Goal: Task Accomplishment & Management: Use online tool/utility

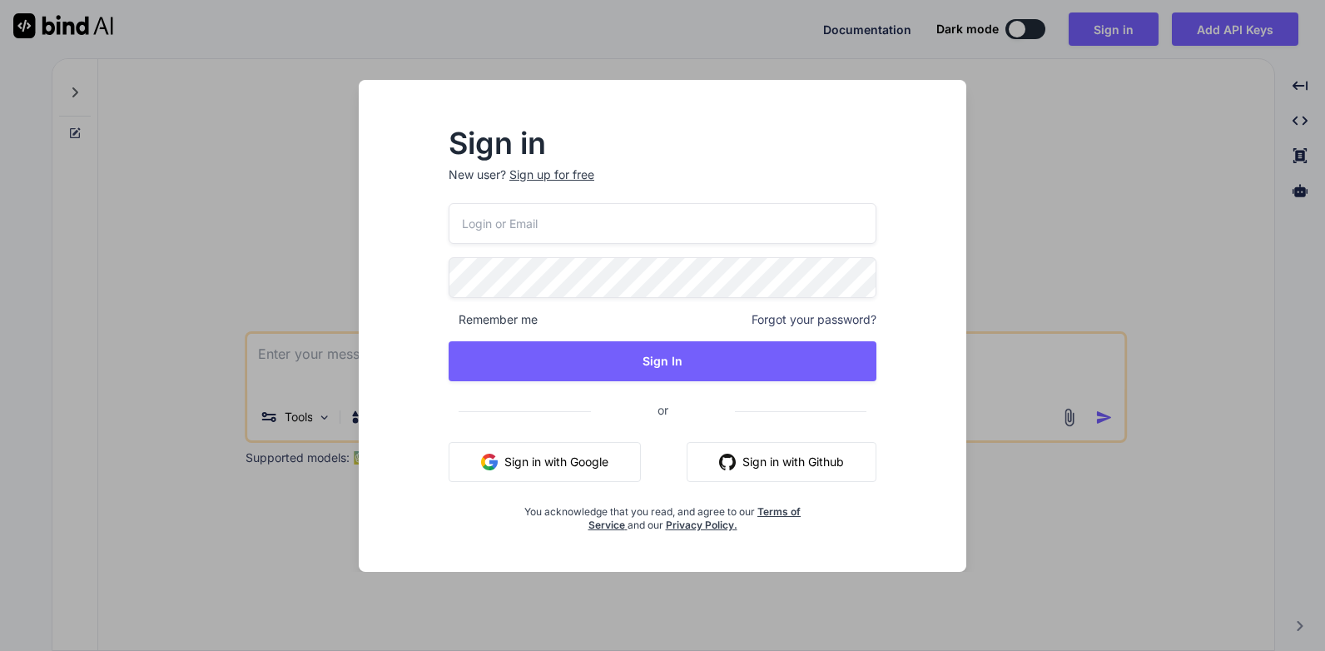
type textarea "x"
click at [526, 236] on input "email" at bounding box center [662, 223] width 429 height 41
type input "[EMAIL_ADDRESS][DOMAIN_NAME]"
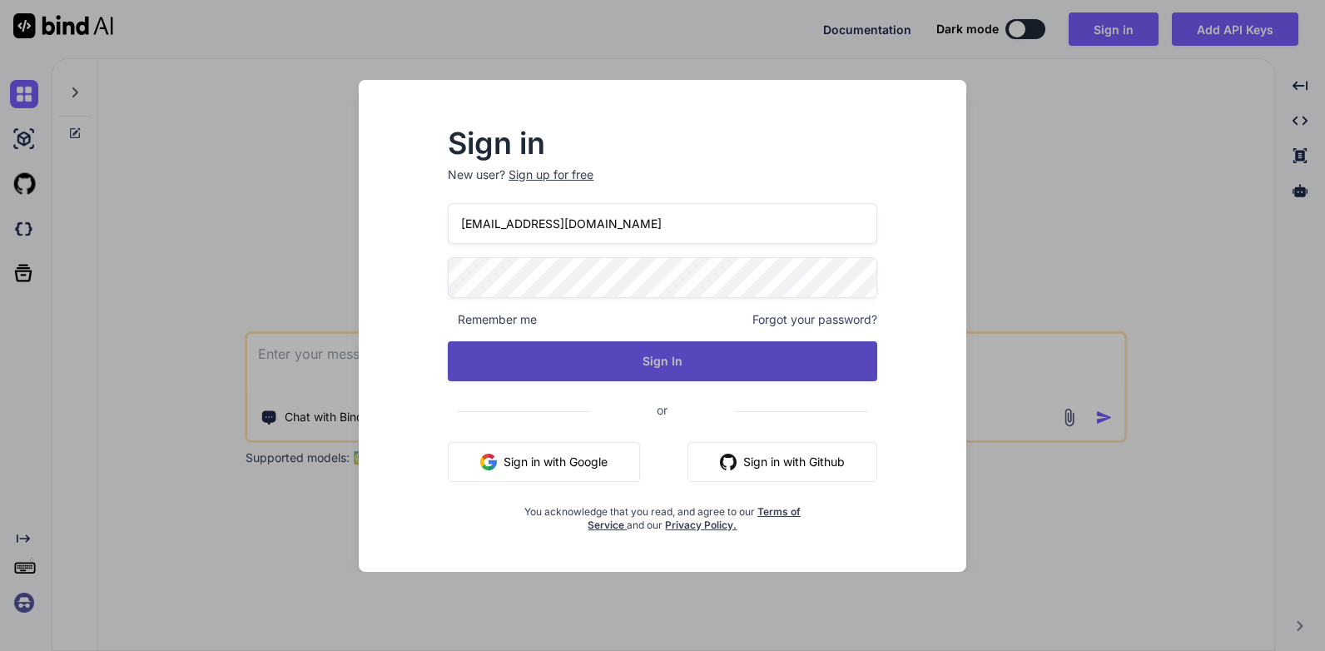
click at [683, 369] on button "Sign In" at bounding box center [662, 361] width 429 height 40
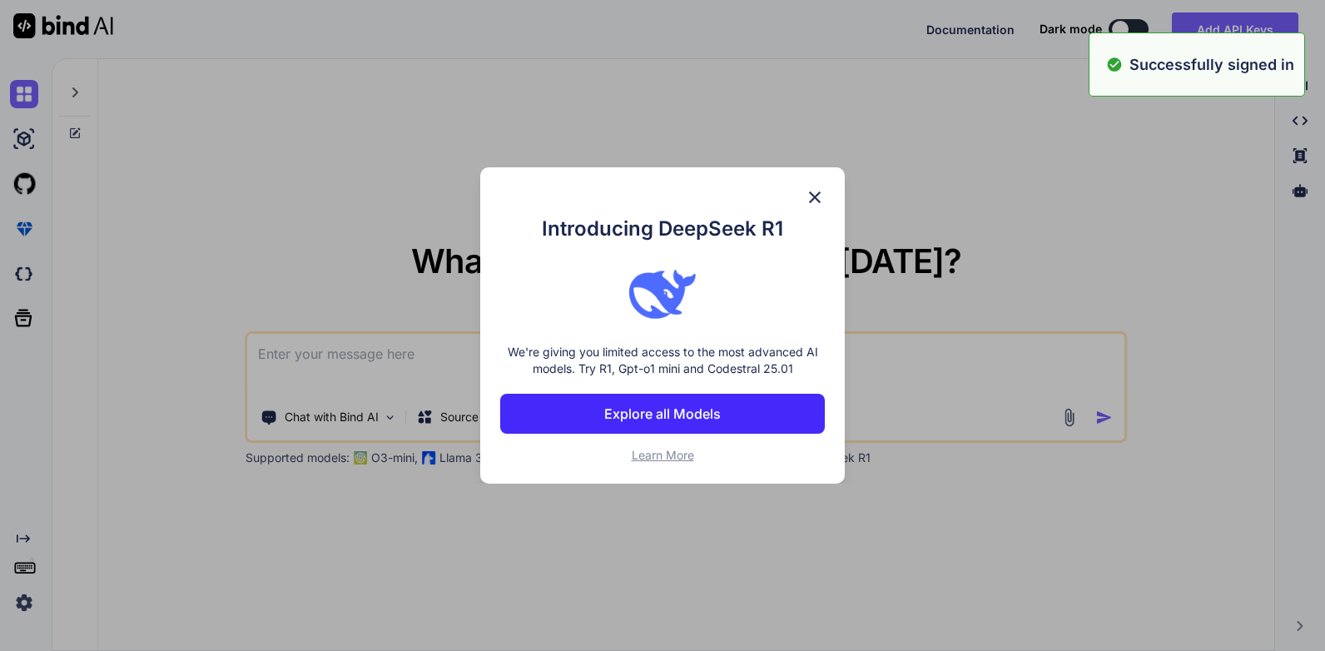
type textarea "x"
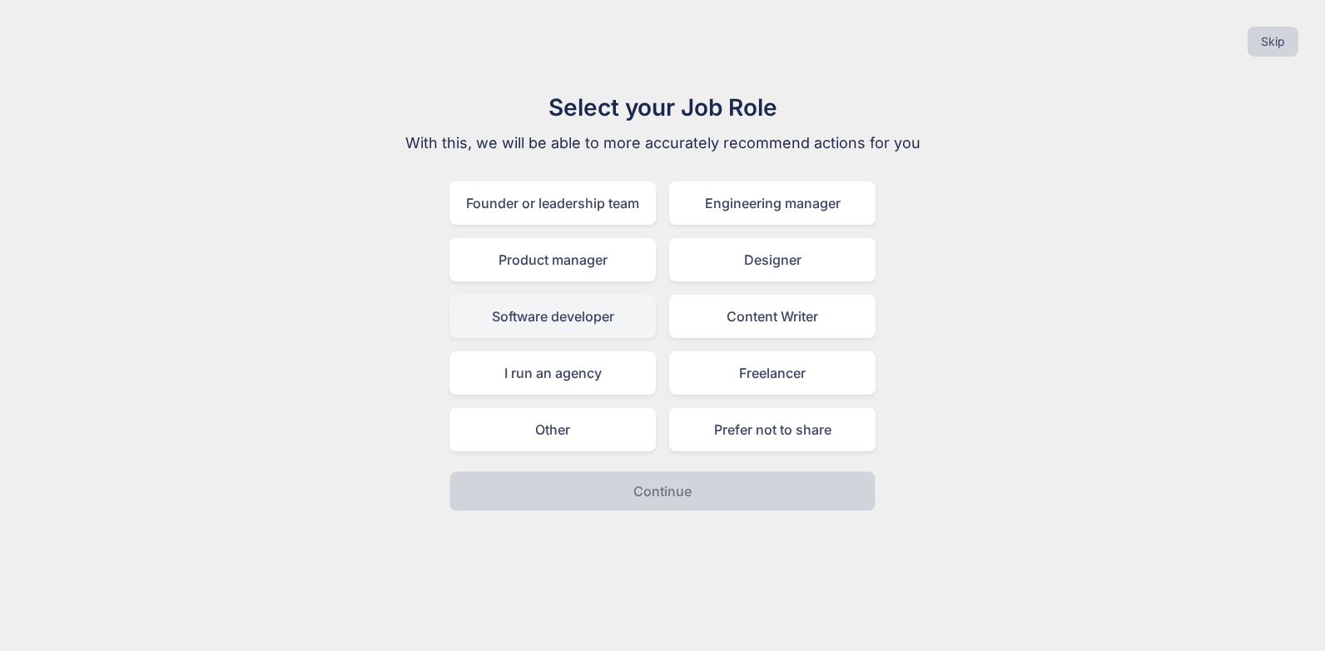
click at [566, 322] on div "Software developer" at bounding box center [552, 316] width 206 height 43
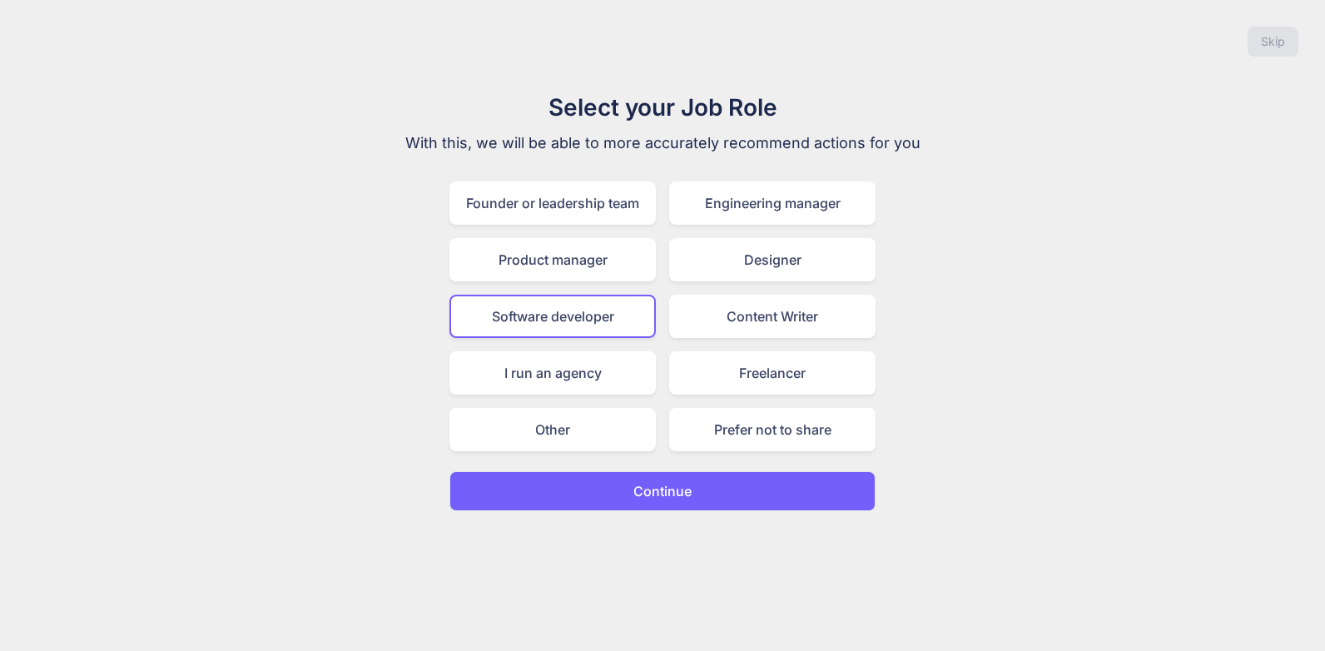
click at [673, 491] on p "Continue" at bounding box center [662, 491] width 58 height 20
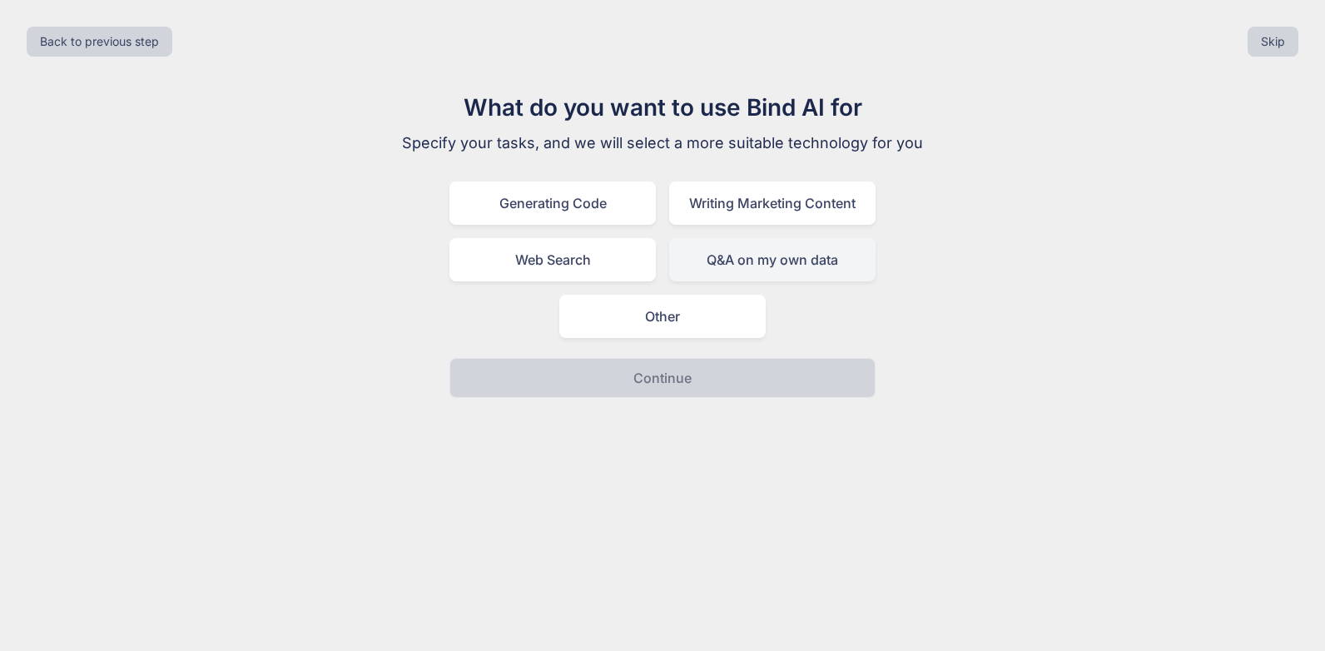
click at [821, 263] on div "Q&A on my own data" at bounding box center [772, 259] width 206 height 43
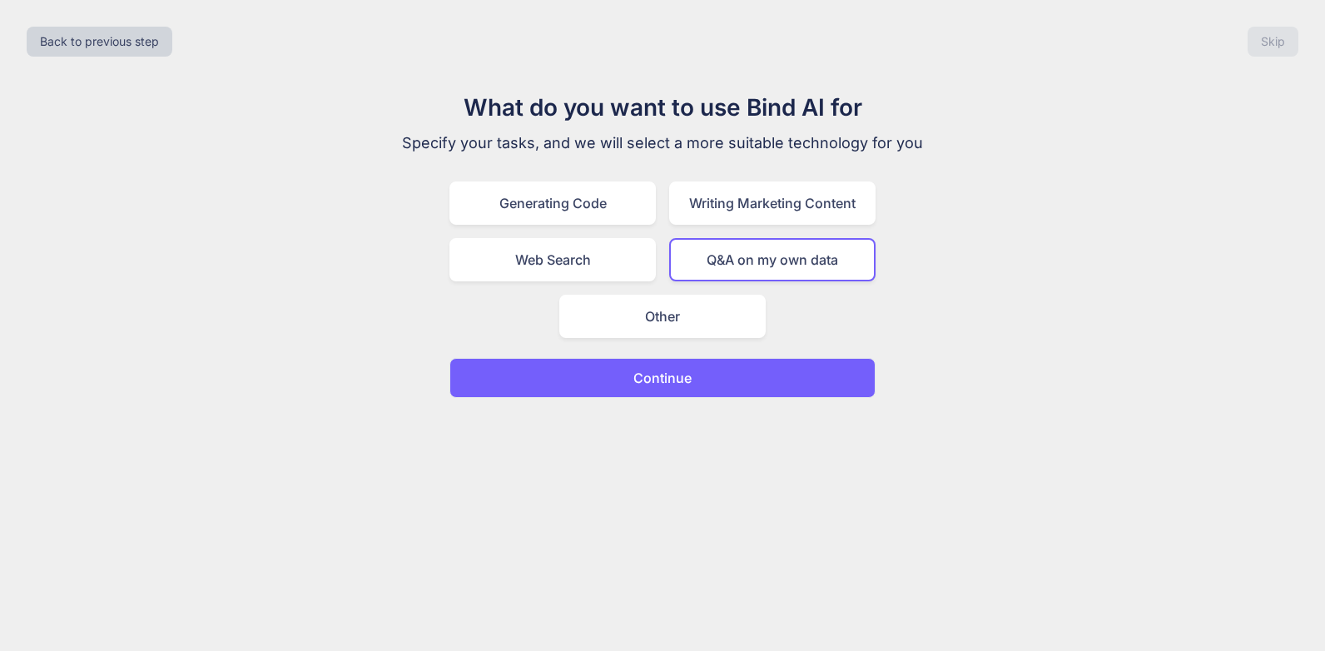
click at [673, 376] on p "Continue" at bounding box center [662, 378] width 58 height 20
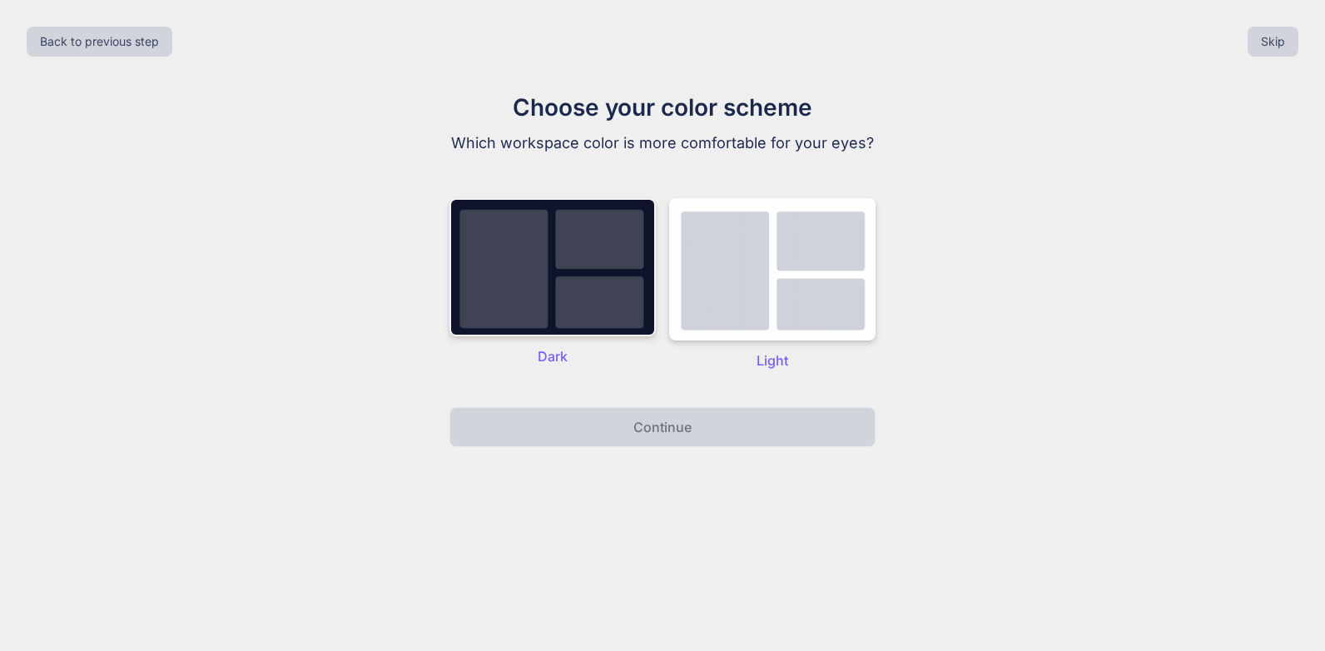
click at [591, 276] on img at bounding box center [552, 267] width 206 height 138
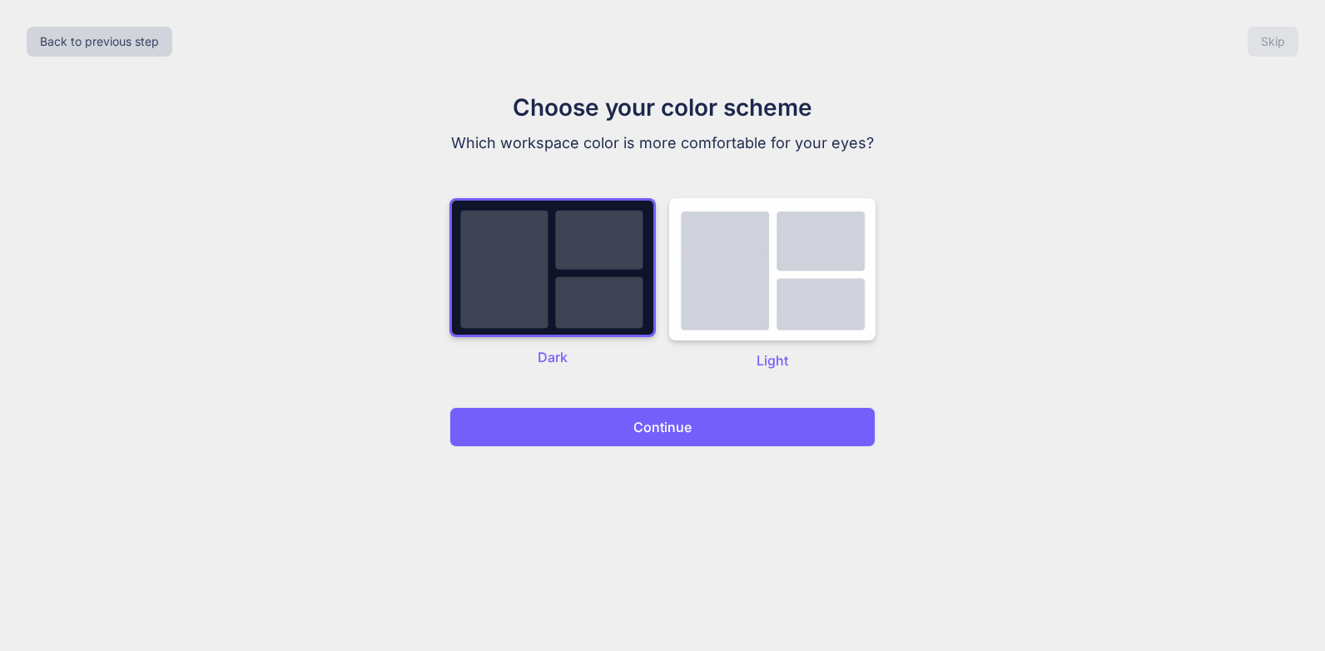
click at [668, 425] on p "Continue" at bounding box center [662, 427] width 58 height 20
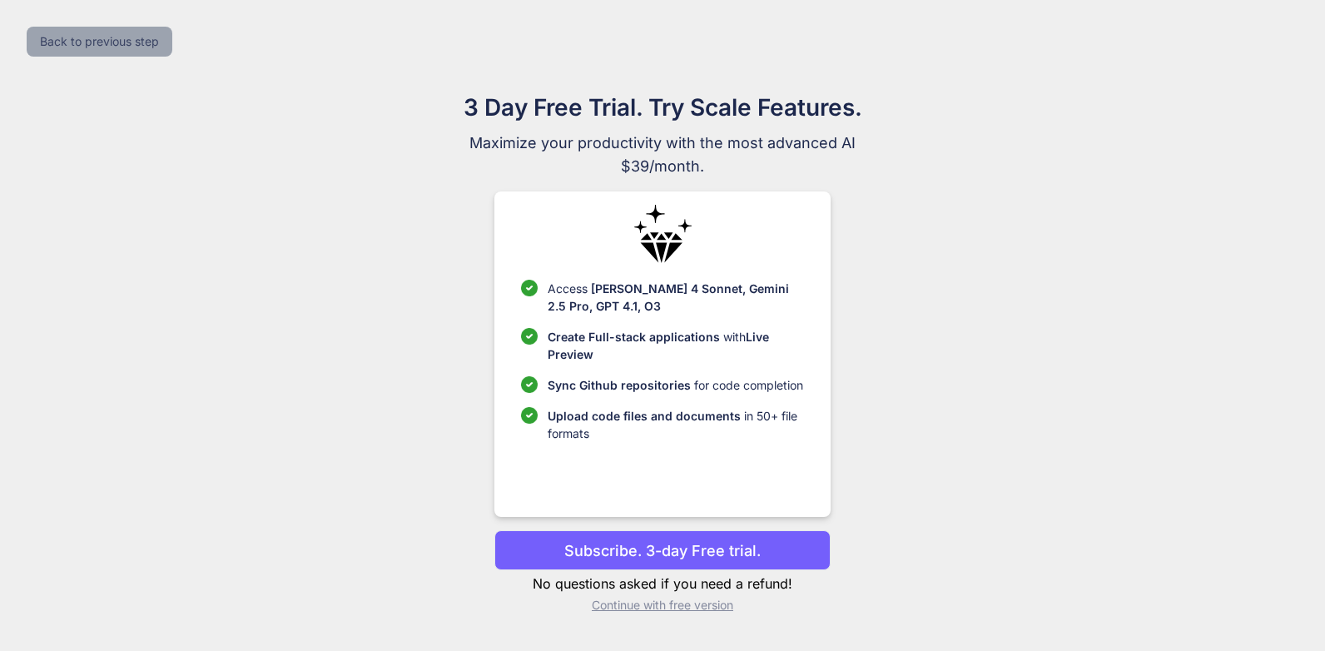
click at [112, 46] on button "Back to previous step" at bounding box center [100, 42] width 146 height 30
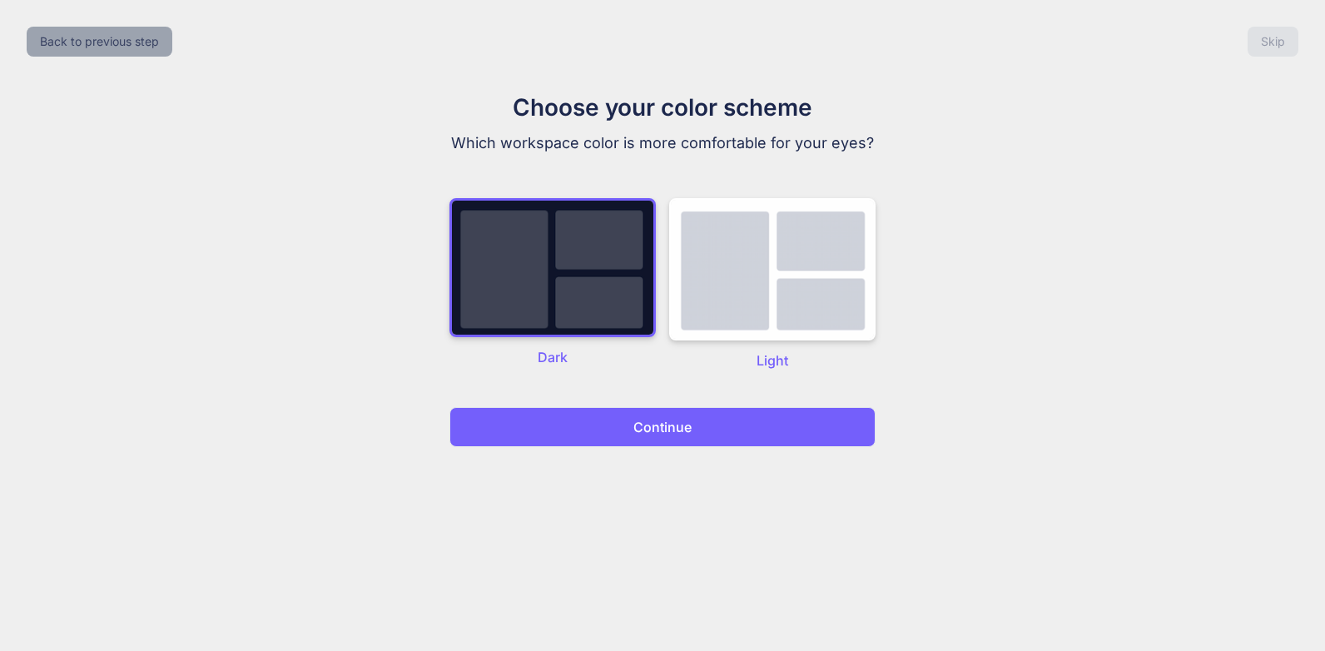
click at [112, 46] on button "Back to previous step" at bounding box center [100, 42] width 146 height 30
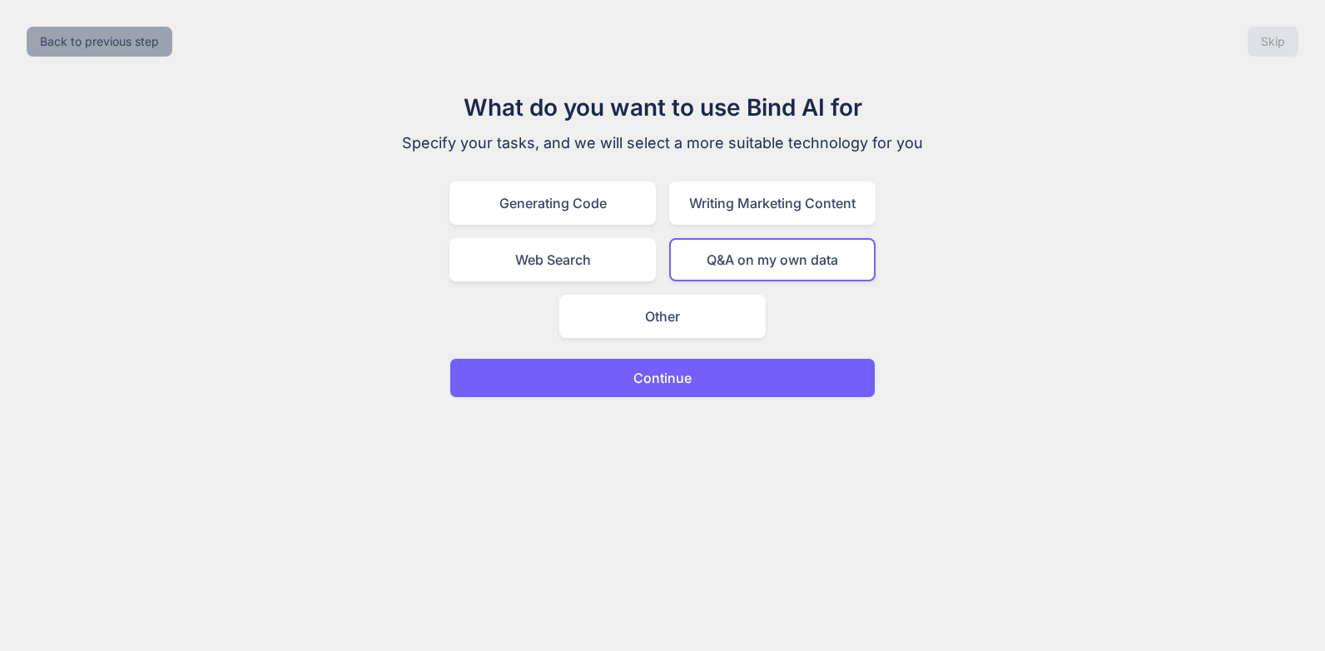
click at [112, 46] on button "Back to previous step" at bounding box center [100, 42] width 146 height 30
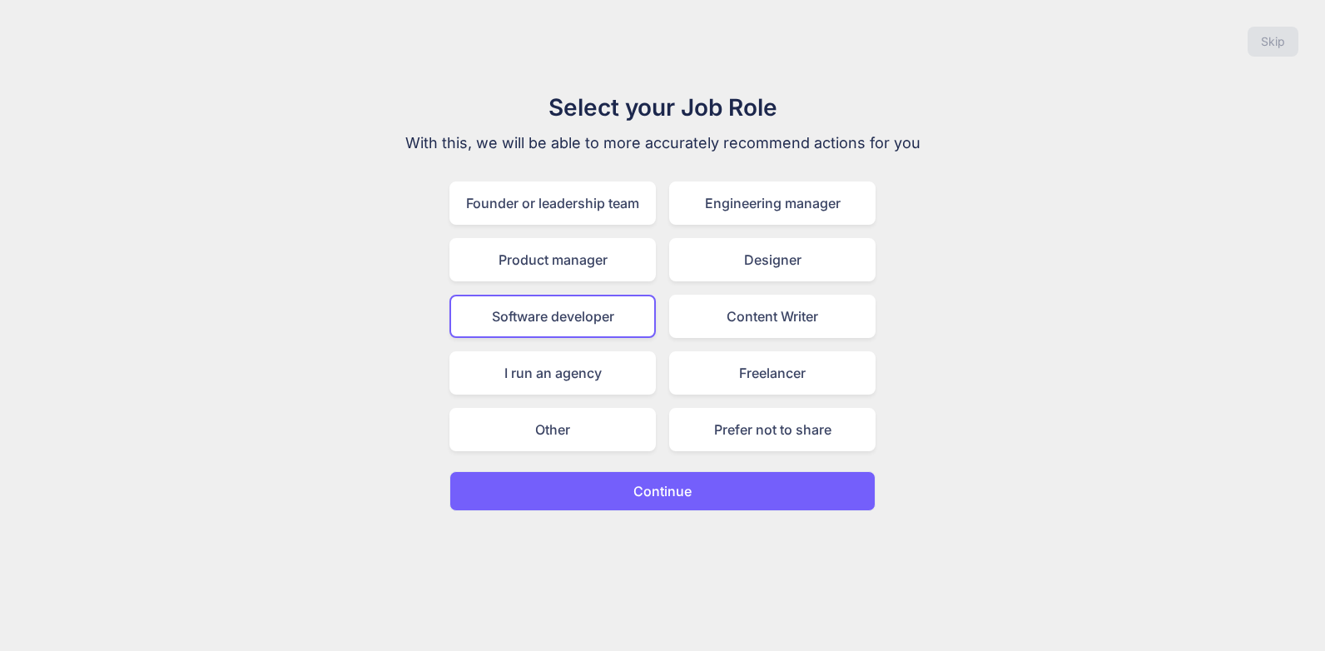
click at [112, 46] on div "Skip" at bounding box center [662, 41] width 1298 height 57
click at [772, 471] on button "Continue" at bounding box center [662, 491] width 426 height 40
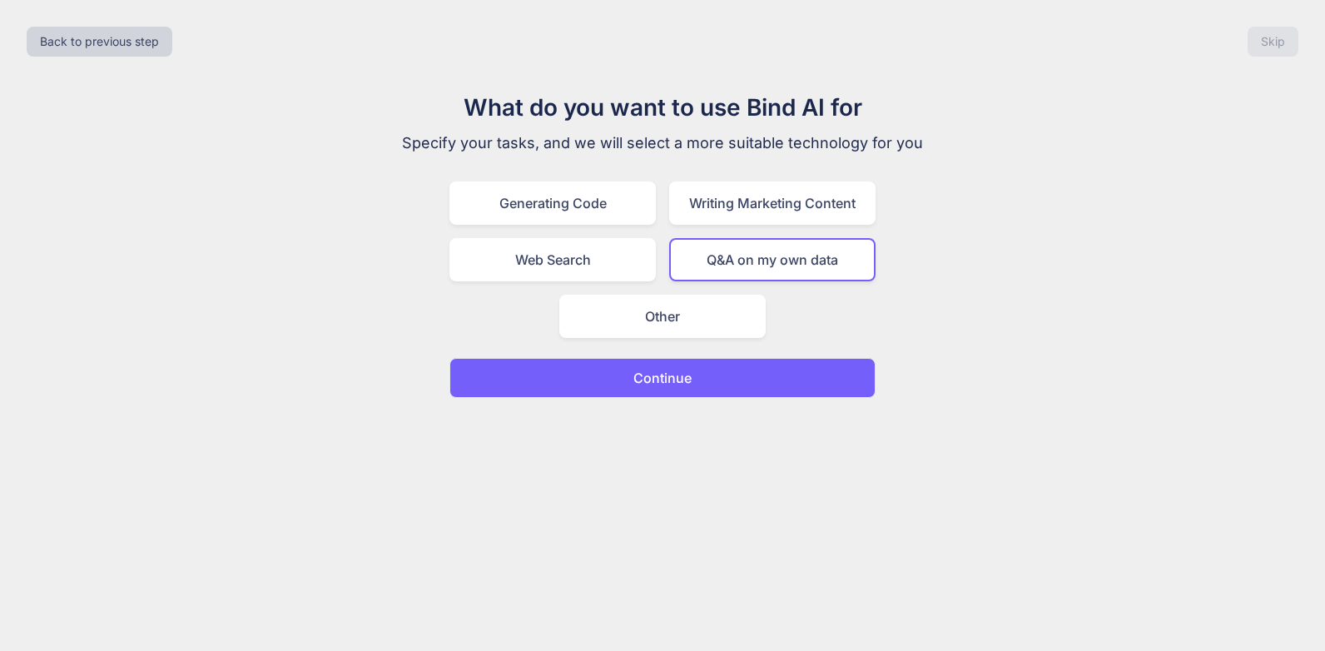
click at [784, 375] on button "Continue" at bounding box center [662, 378] width 426 height 40
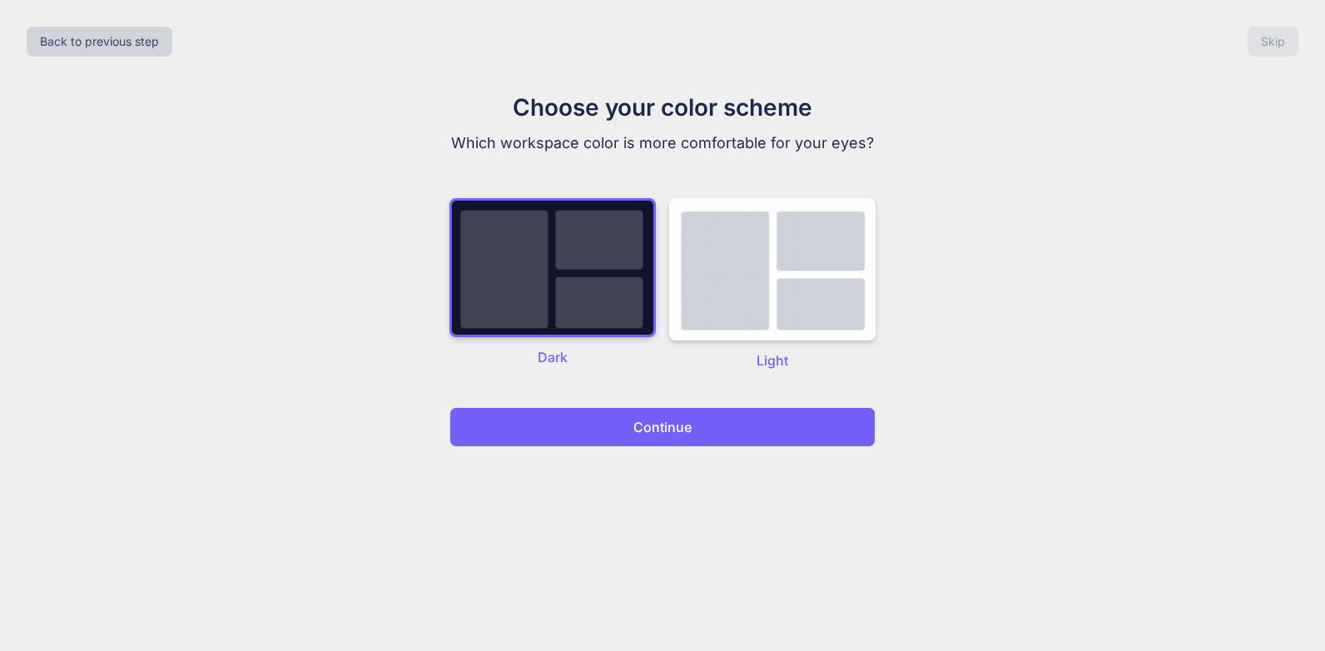
click at [757, 410] on button "Continue" at bounding box center [662, 427] width 426 height 40
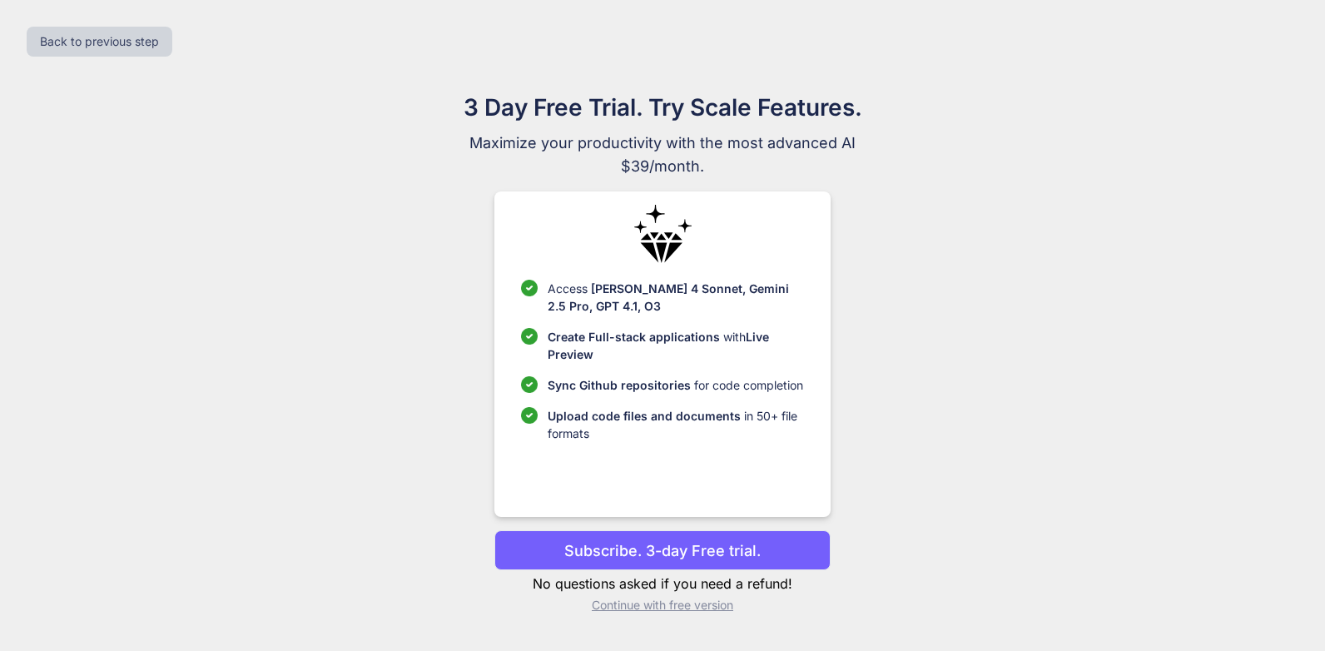
click at [617, 603] on p "Continue with free version" at bounding box center [661, 605] width 335 height 17
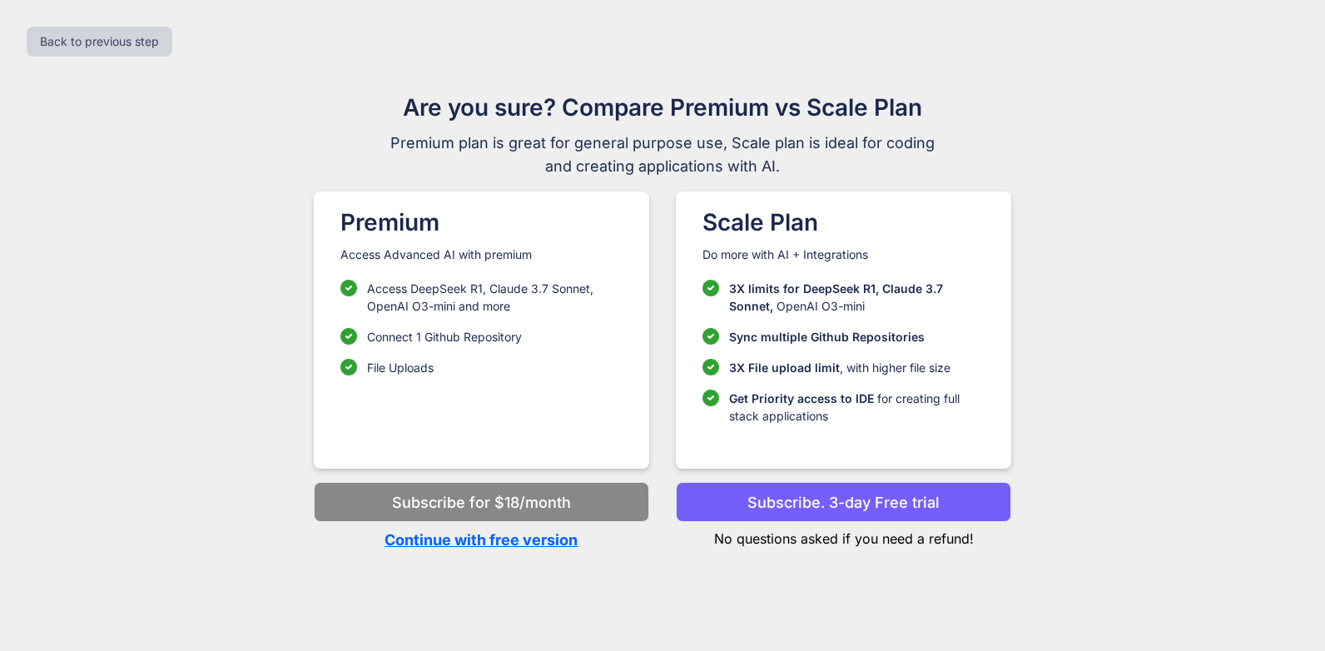
click at [538, 543] on p "Continue with free version" at bounding box center [481, 540] width 335 height 22
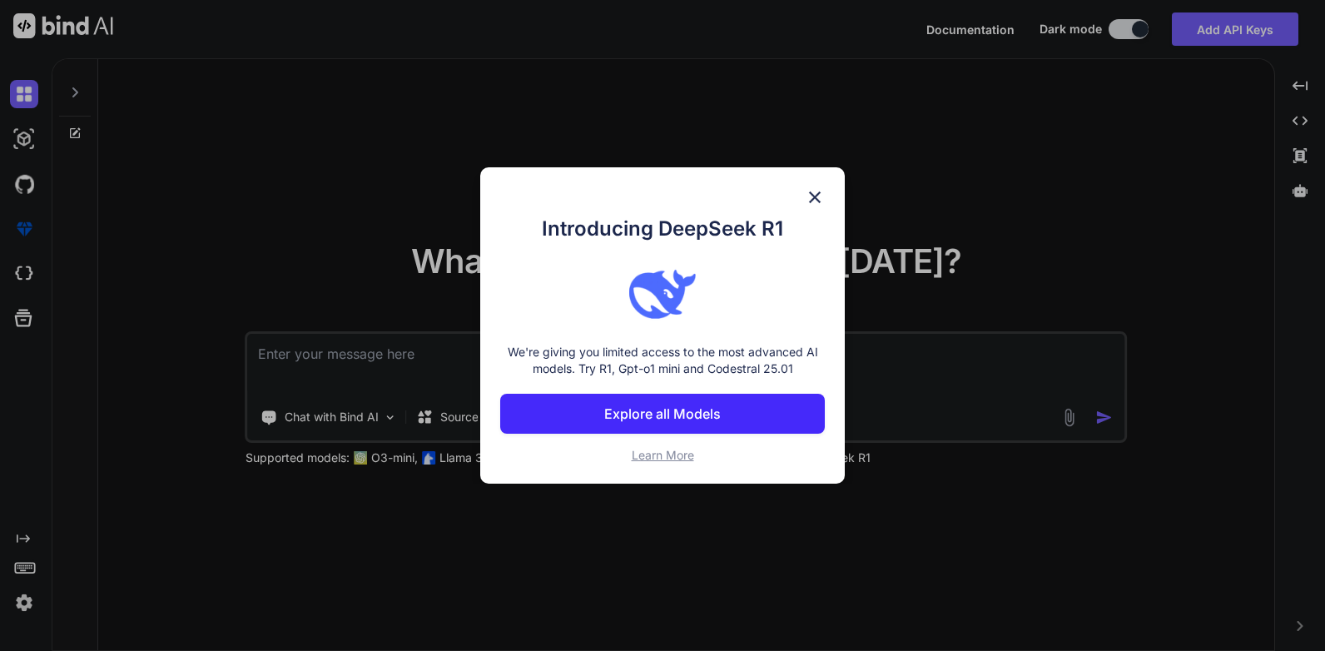
click at [808, 196] on img at bounding box center [815, 197] width 20 height 20
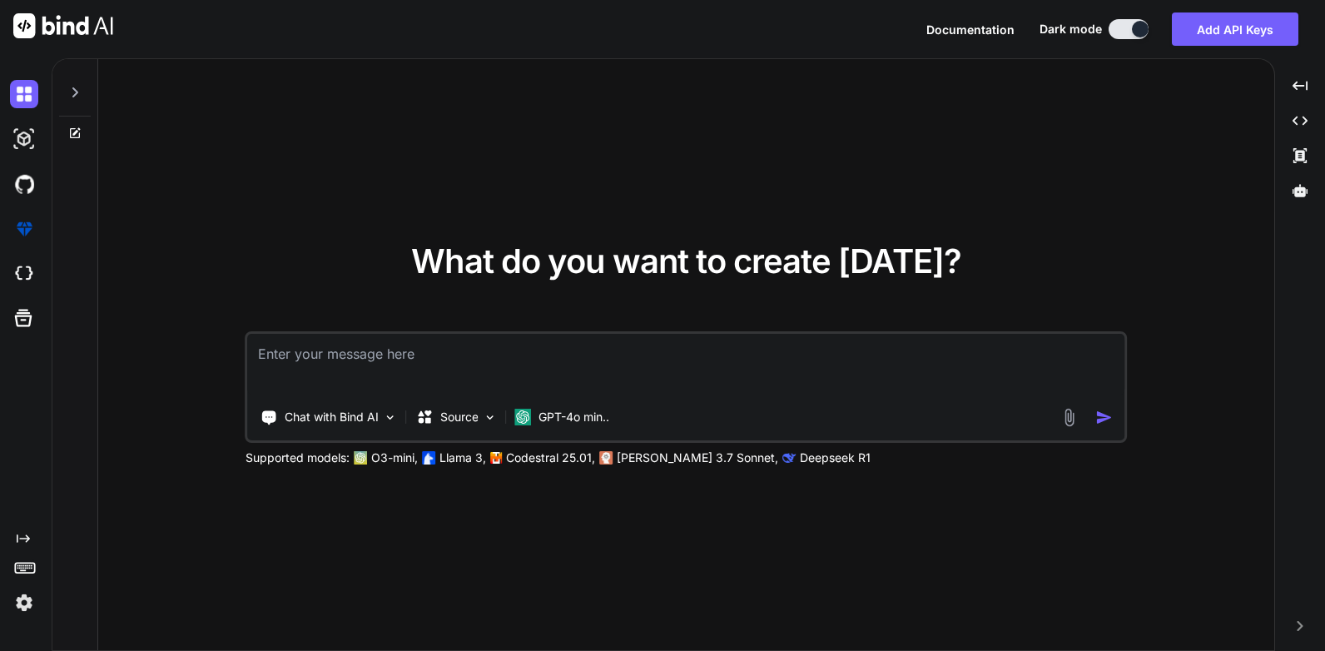
click at [350, 343] on textarea at bounding box center [686, 365] width 877 height 62
type textarea "hi"
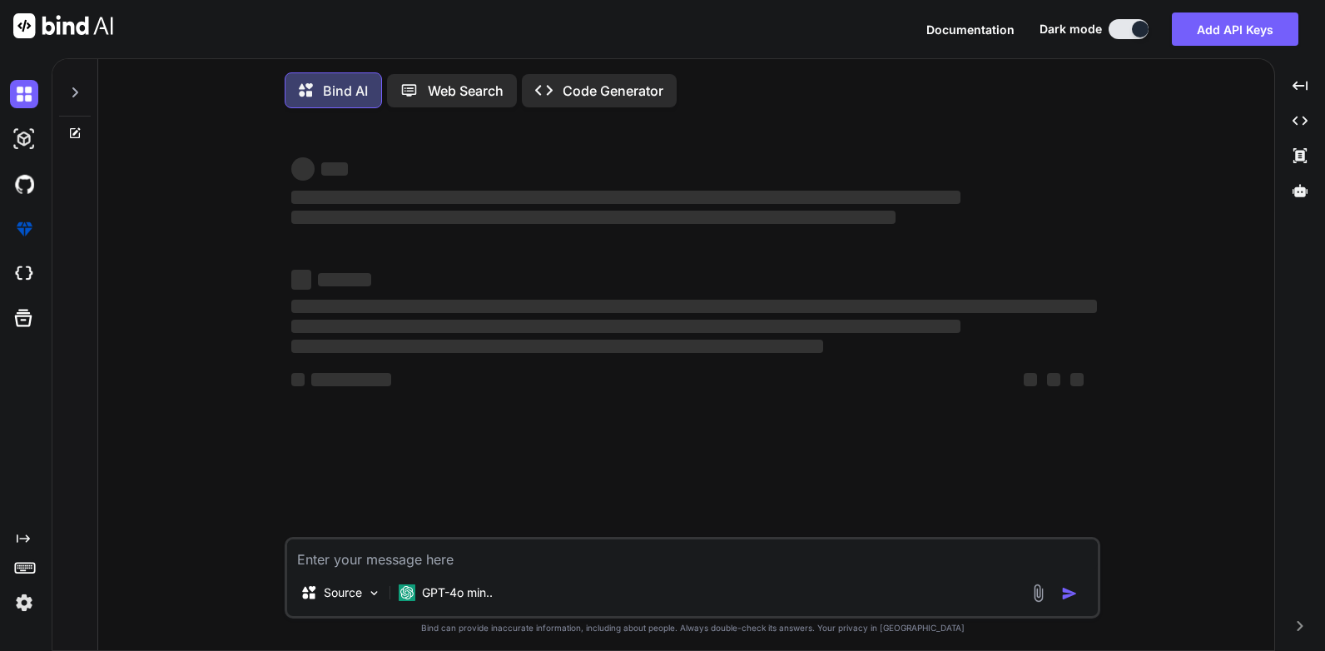
scroll to position [8, 0]
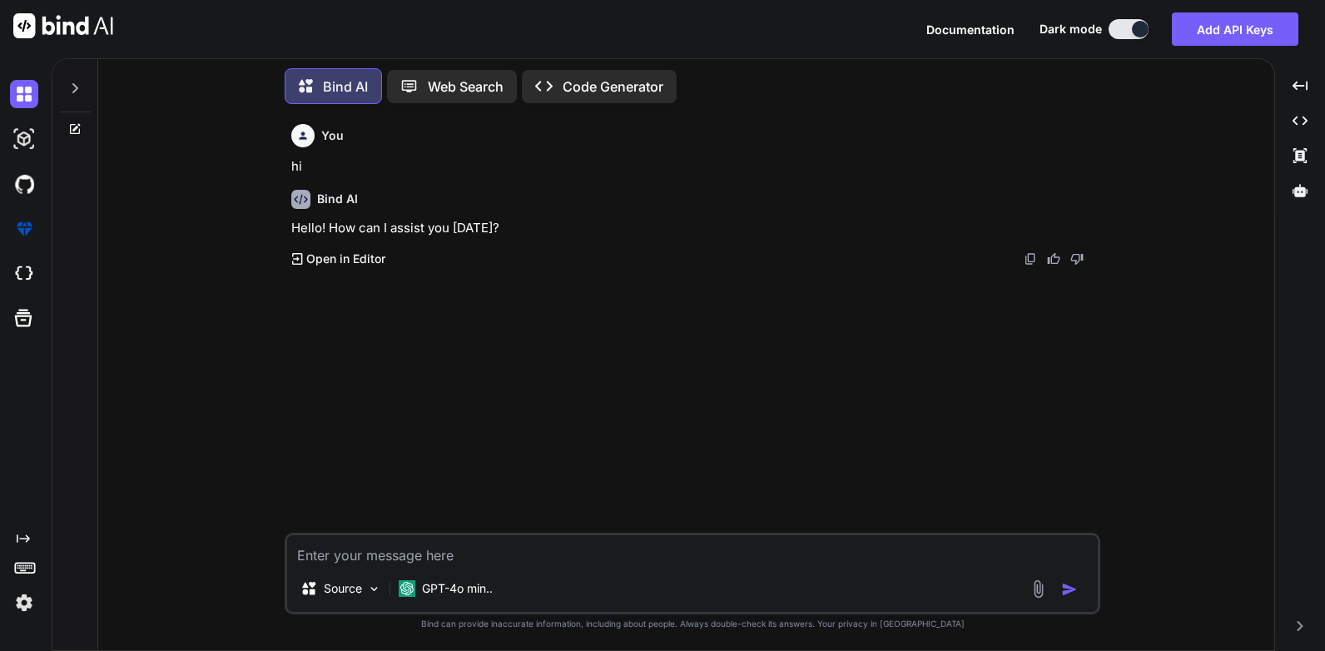
click at [18, 596] on img at bounding box center [24, 602] width 28 height 28
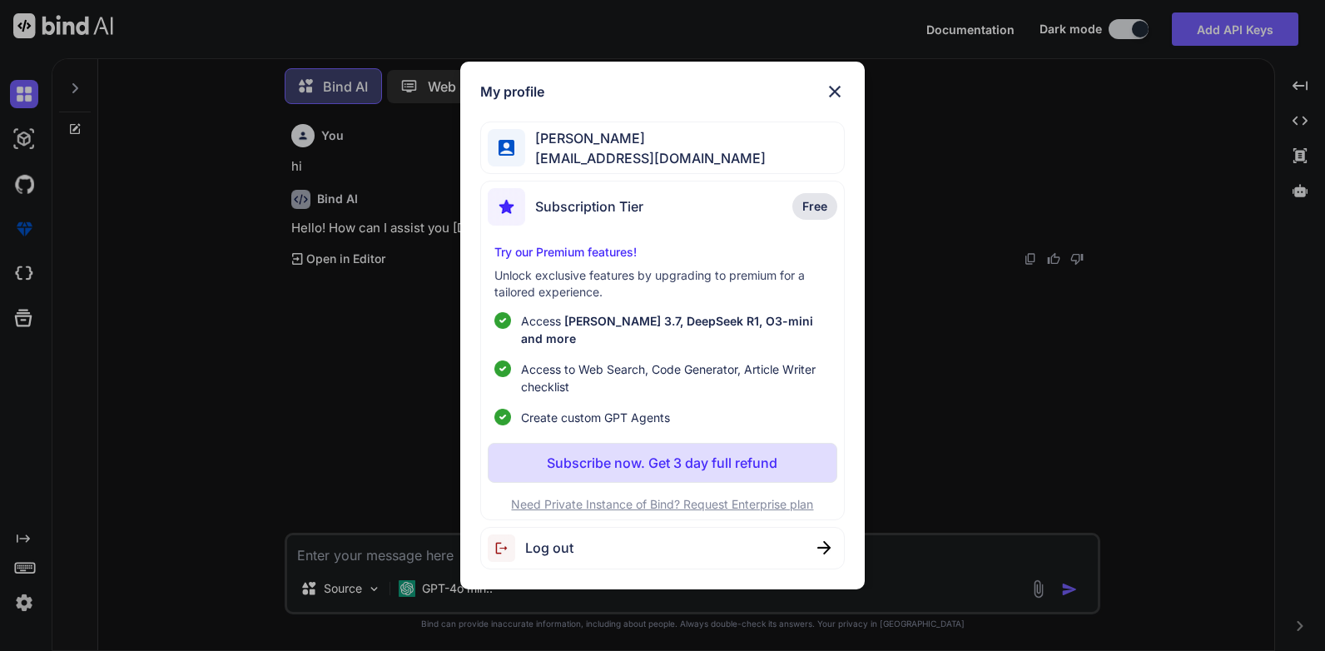
click at [831, 94] on img at bounding box center [835, 92] width 20 height 20
